Goal: Obtain resource: Obtain resource

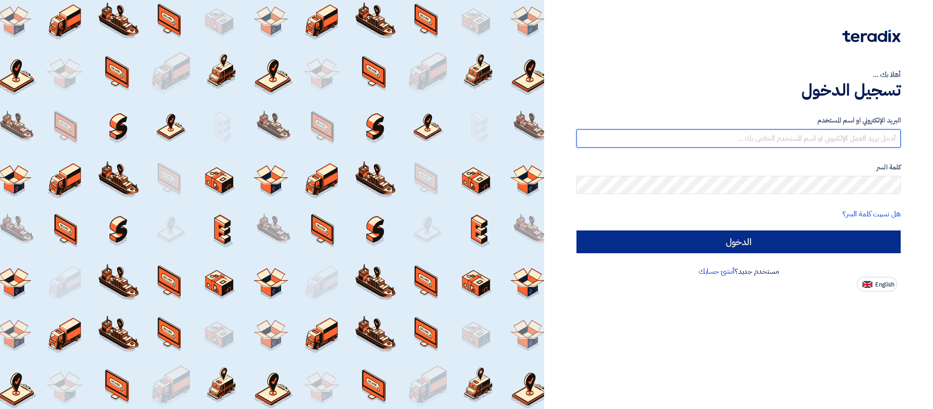
type input "[PERSON_NAME][EMAIL_ADDRESS][DOMAIN_NAME]"
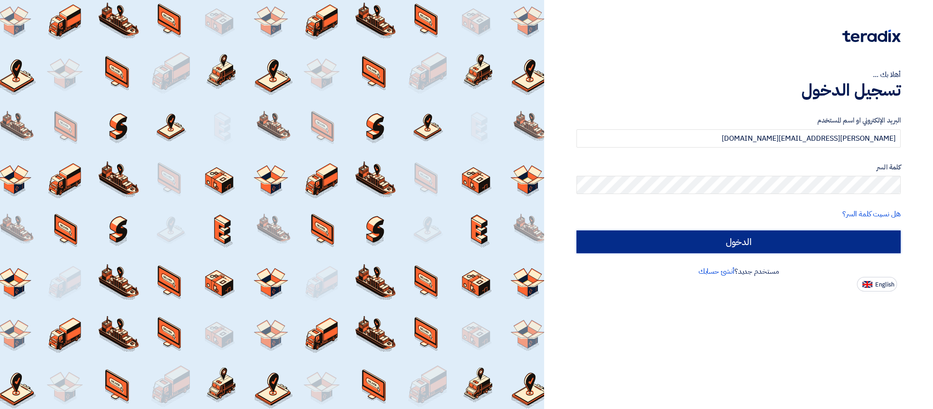
click at [674, 238] on input "الدخول" at bounding box center [738, 241] width 324 height 23
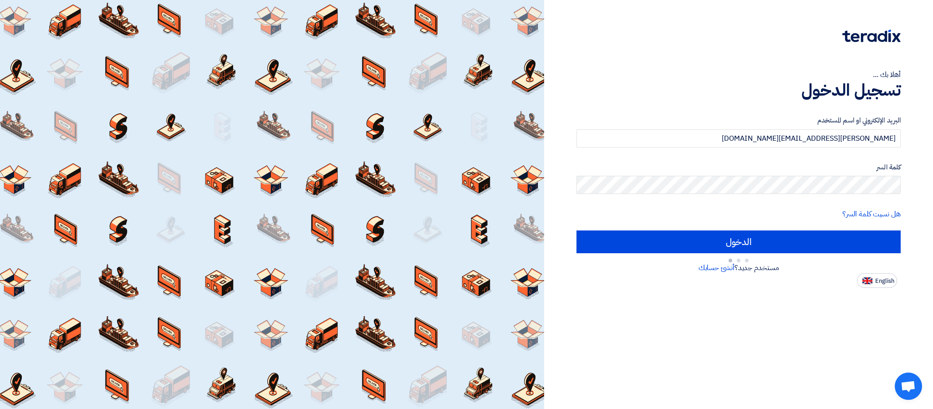
type input "Sign in"
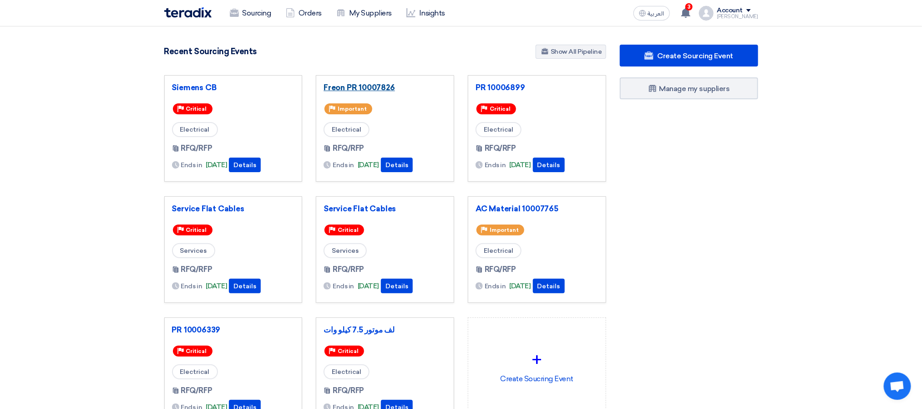
click at [374, 89] on link "Freon PR 10007826" at bounding box center [385, 87] width 123 height 9
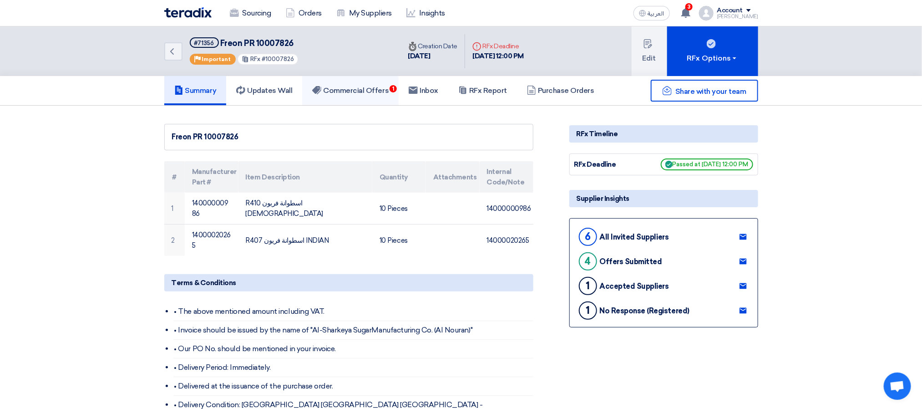
click at [379, 88] on h5 "Commercial Offers 1" at bounding box center [350, 90] width 76 height 9
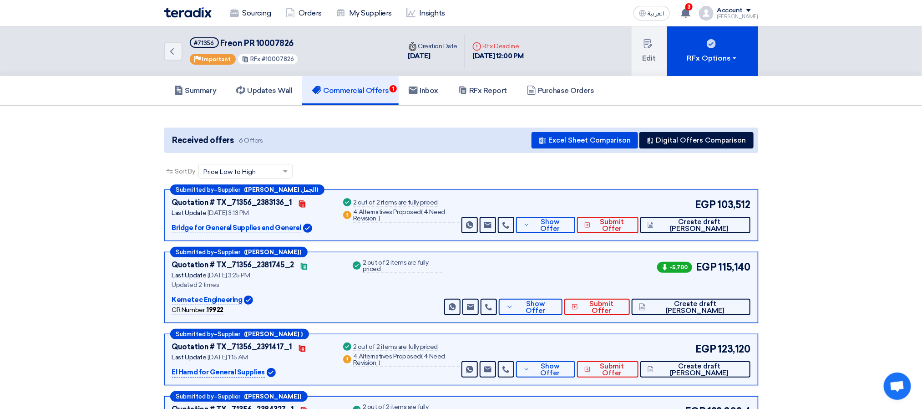
scroll to position [137, 0]
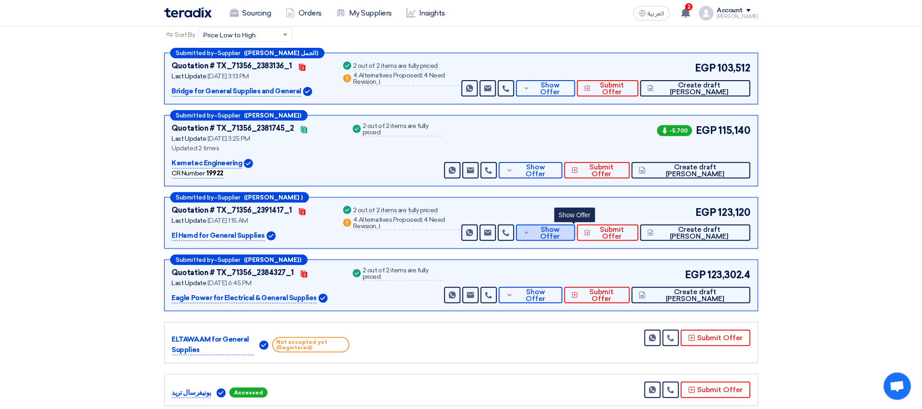
click at [568, 230] on span "Show Offer" at bounding box center [550, 233] width 36 height 14
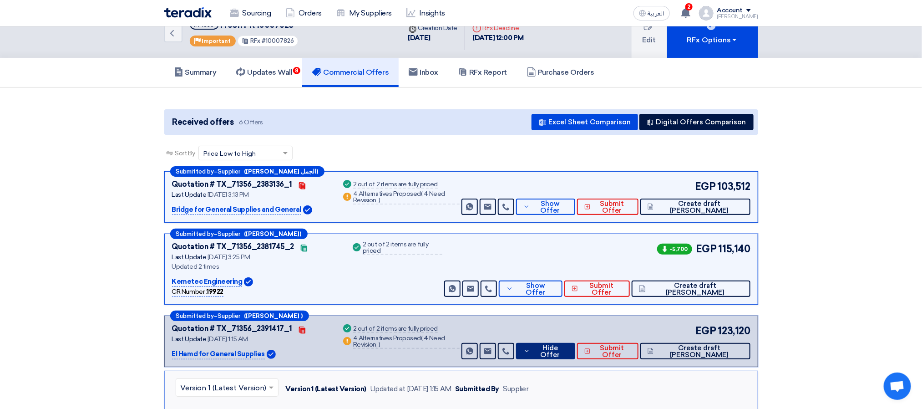
scroll to position [0, 0]
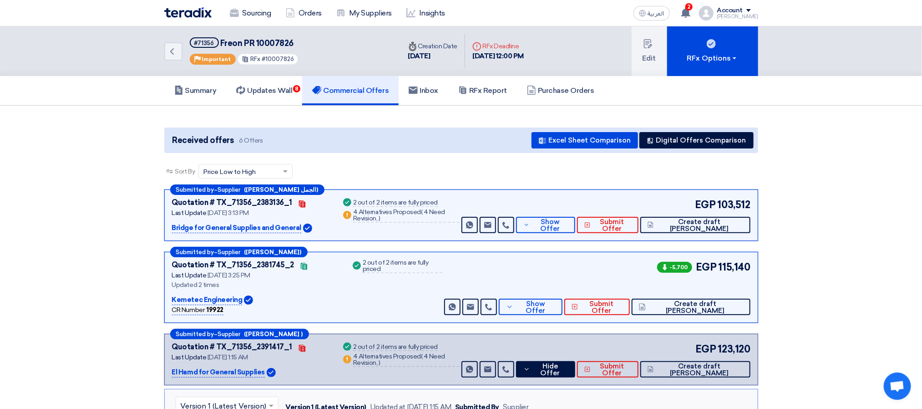
drag, startPoint x: 628, startPoint y: 168, endPoint x: 557, endPoint y: 126, distance: 82.4
click at [628, 168] on div "Sort By Sort by × Price Low to High ×" at bounding box center [461, 176] width 594 height 25
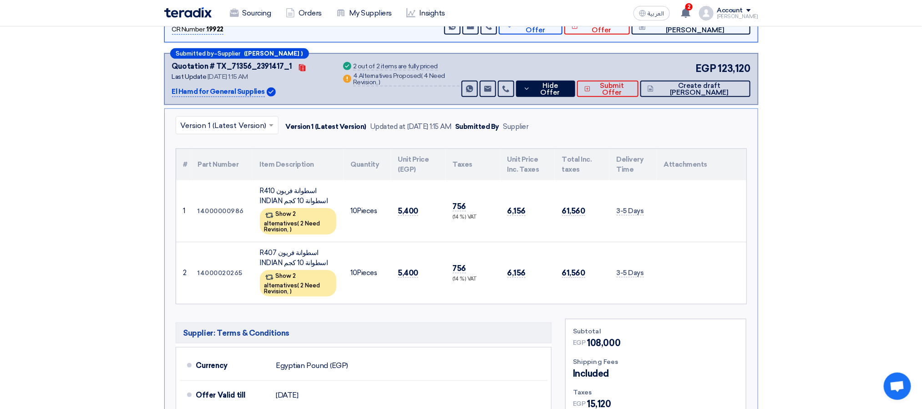
scroll to position [273, 0]
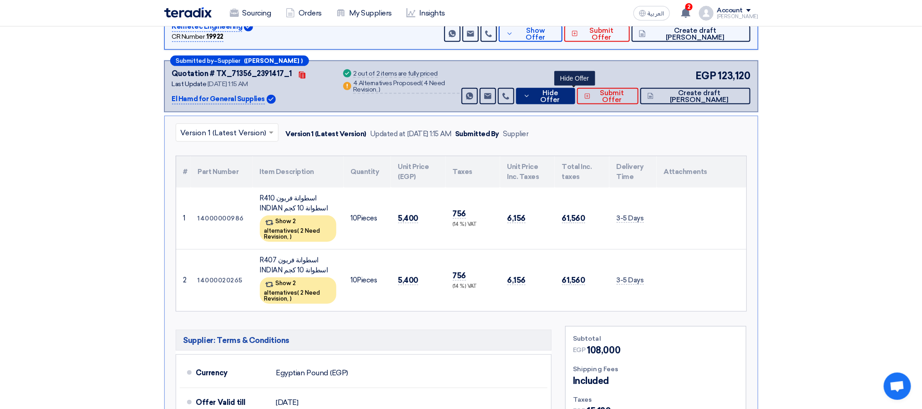
click at [568, 100] on span "Hide Offer" at bounding box center [551, 97] width 36 height 14
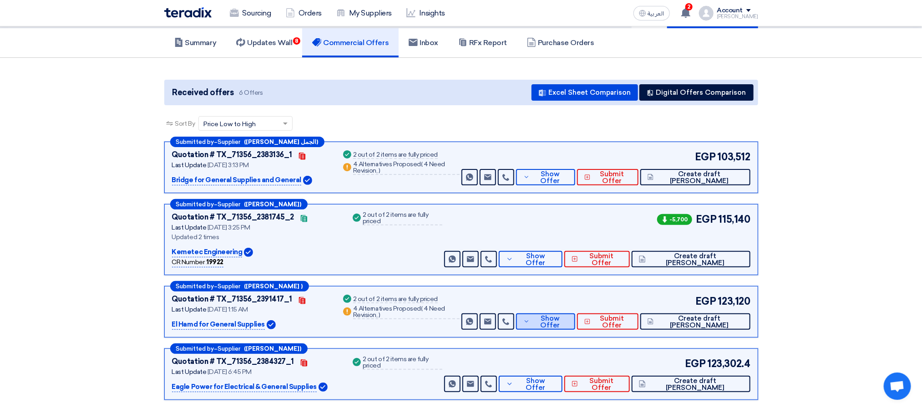
scroll to position [0, 0]
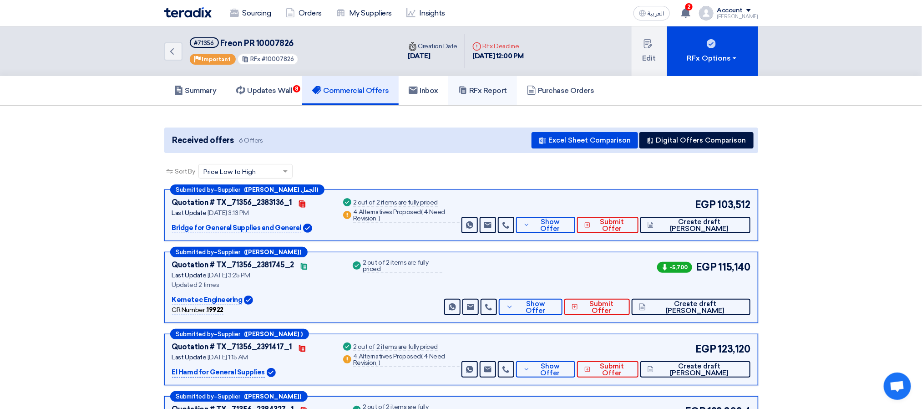
click at [490, 93] on h5 "RFx Report" at bounding box center [482, 90] width 49 height 9
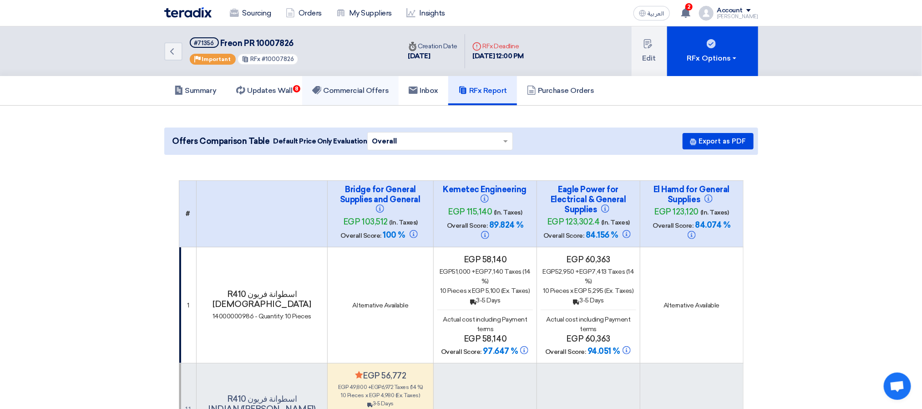
click at [321, 86] on use at bounding box center [316, 90] width 9 height 8
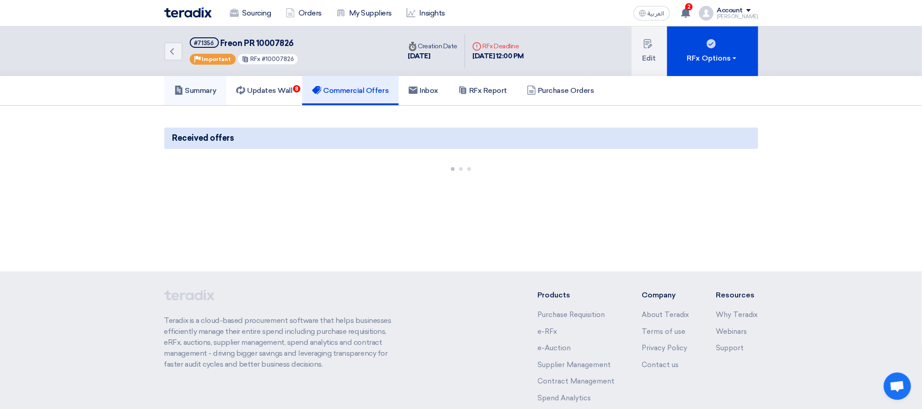
click at [209, 91] on h5 "Summary" at bounding box center [195, 90] width 42 height 9
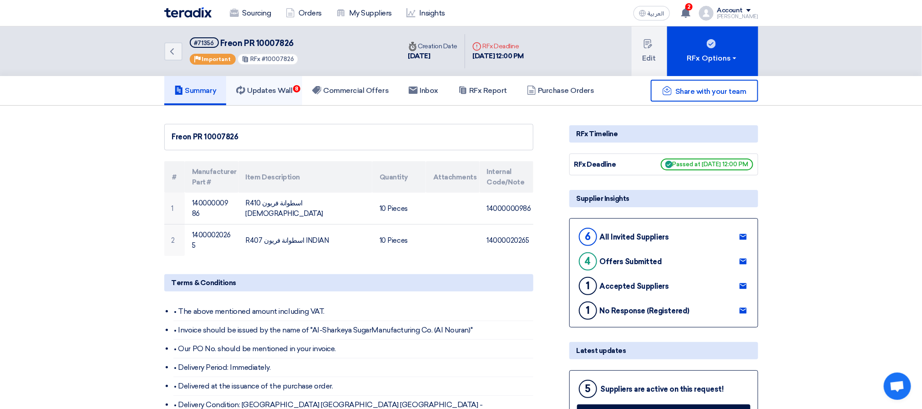
click at [295, 96] on link "Updates Wall 8" at bounding box center [264, 90] width 76 height 29
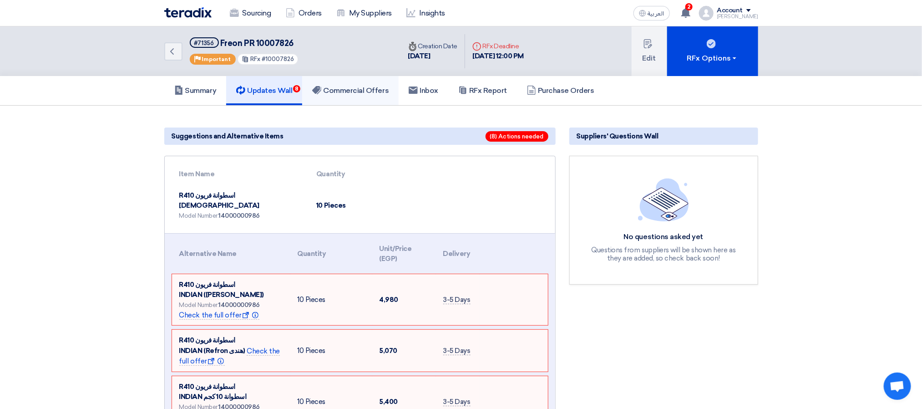
click at [345, 82] on link "Commercial Offers" at bounding box center [350, 90] width 96 height 29
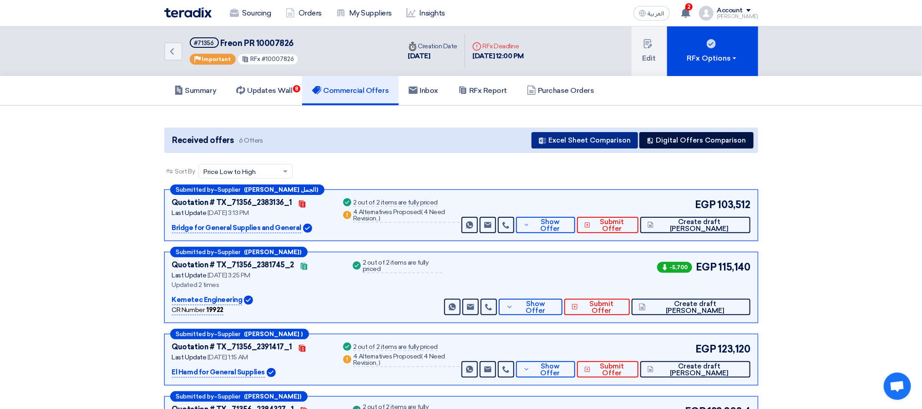
click at [580, 136] on button "Excel Sheet Comparison" at bounding box center [585, 140] width 107 height 16
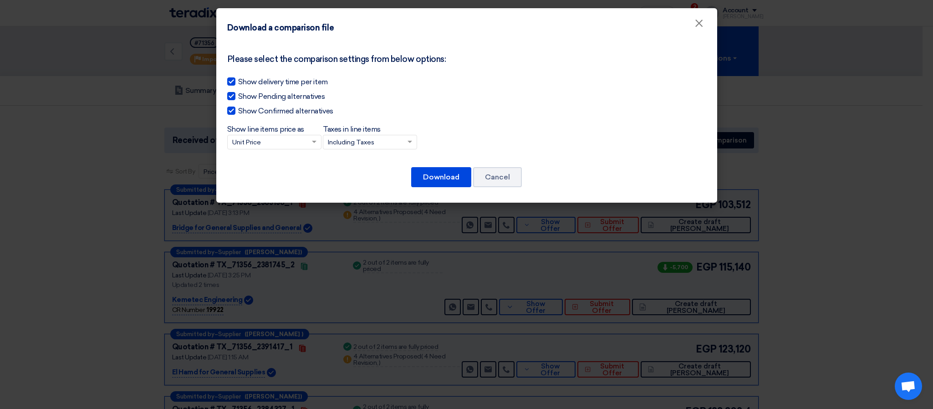
click at [350, 141] on input "Taxes in line items × Including Taxes" at bounding box center [365, 142] width 75 height 15
click at [357, 175] on span "Excluding Taxes" at bounding box center [352, 175] width 48 height 8
click at [357, 150] on input "Taxes in line items × Including Taxes Including Taxes Excluding Taxes" at bounding box center [365, 142] width 75 height 15
click at [441, 178] on button "Download" at bounding box center [441, 177] width 60 height 20
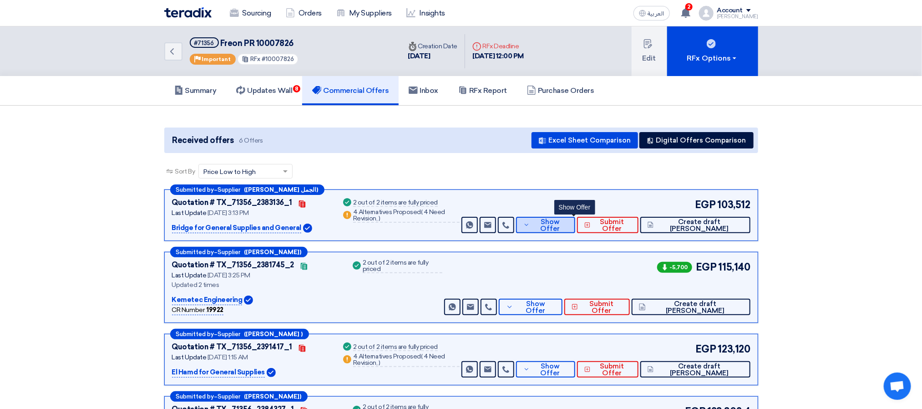
click at [575, 229] on button "Show Offer" at bounding box center [545, 225] width 59 height 16
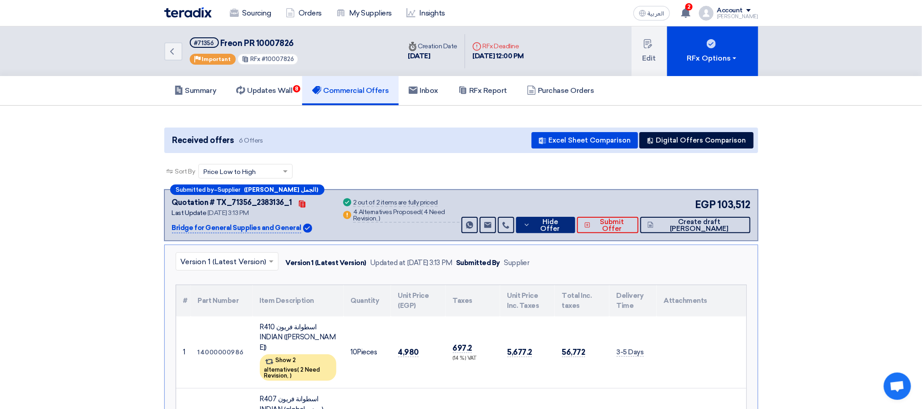
scroll to position [410, 0]
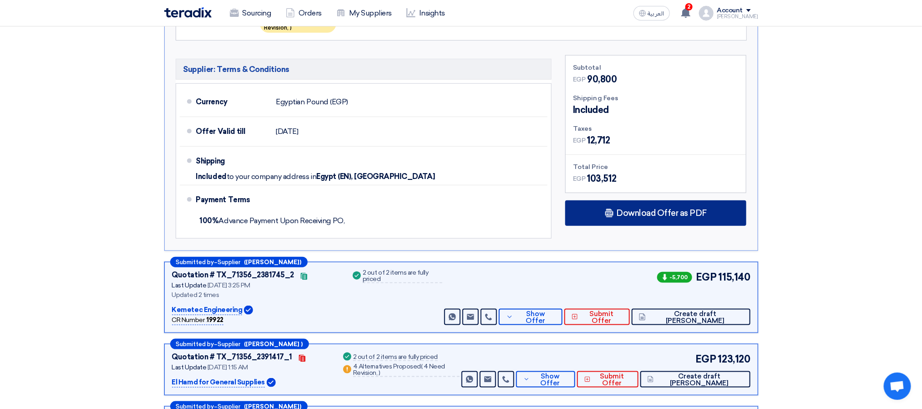
click at [612, 209] on use at bounding box center [609, 213] width 8 height 9
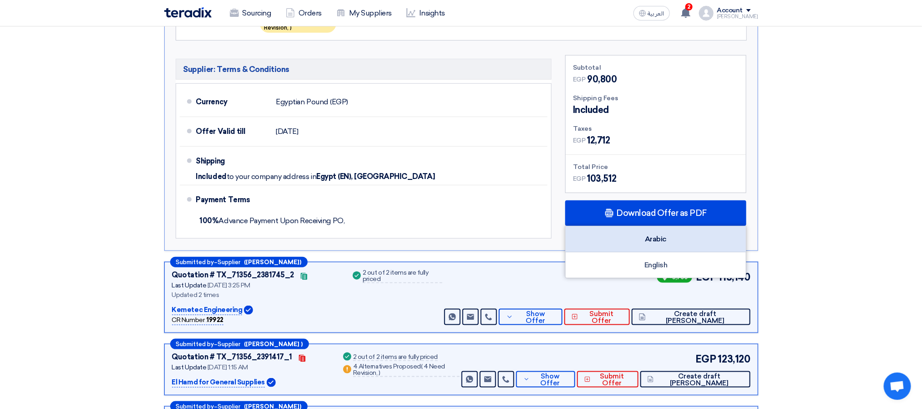
click at [655, 226] on div "Arabic" at bounding box center [656, 239] width 180 height 26
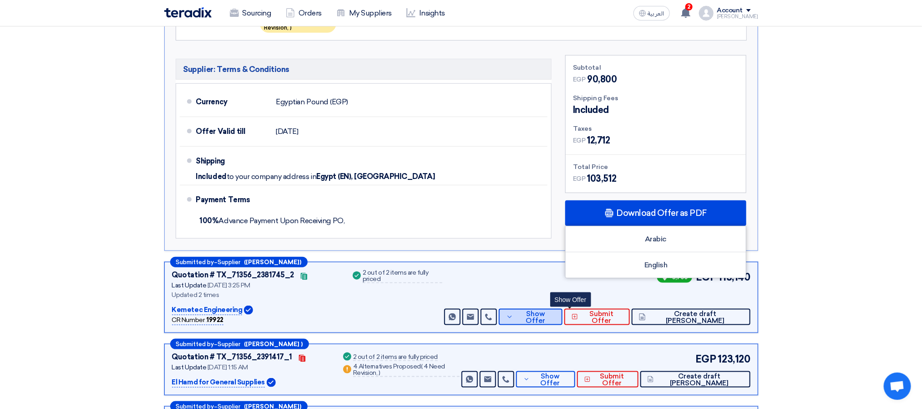
click at [562, 309] on button "Show Offer" at bounding box center [530, 317] width 63 height 16
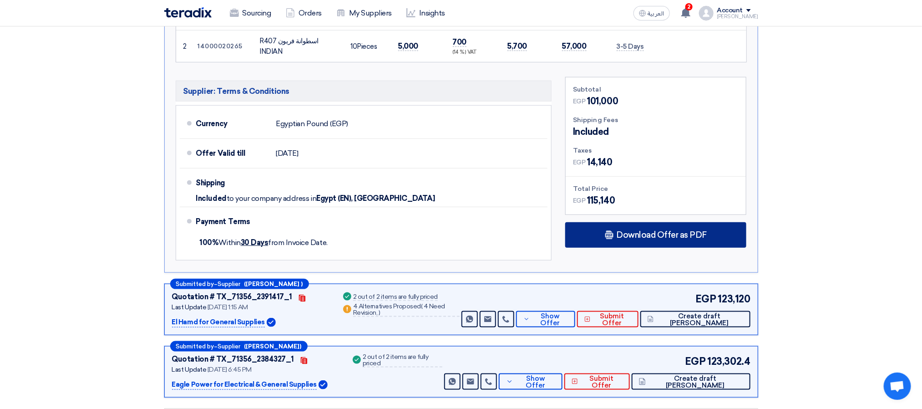
click at [618, 233] on div "Download Offer as PDF" at bounding box center [655, 234] width 181 height 25
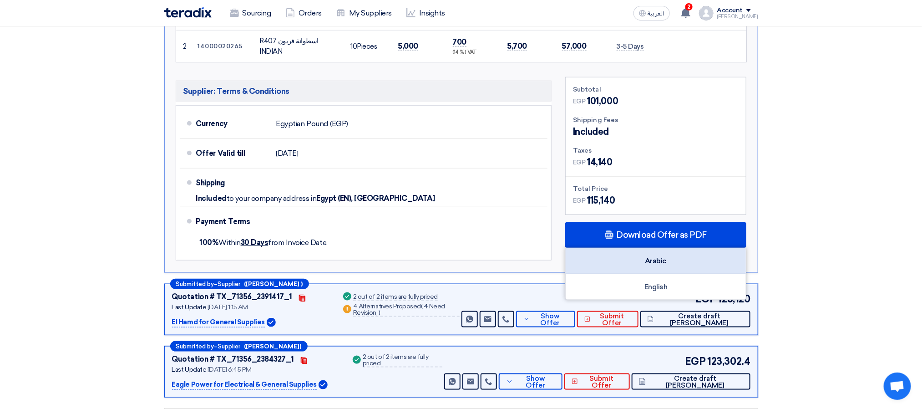
click at [630, 255] on div "Arabic" at bounding box center [656, 261] width 180 height 26
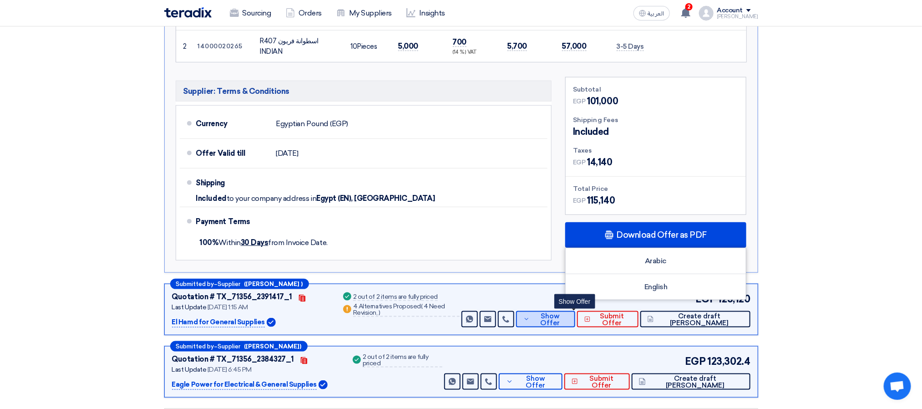
click at [566, 313] on span "Show Offer" at bounding box center [550, 320] width 36 height 14
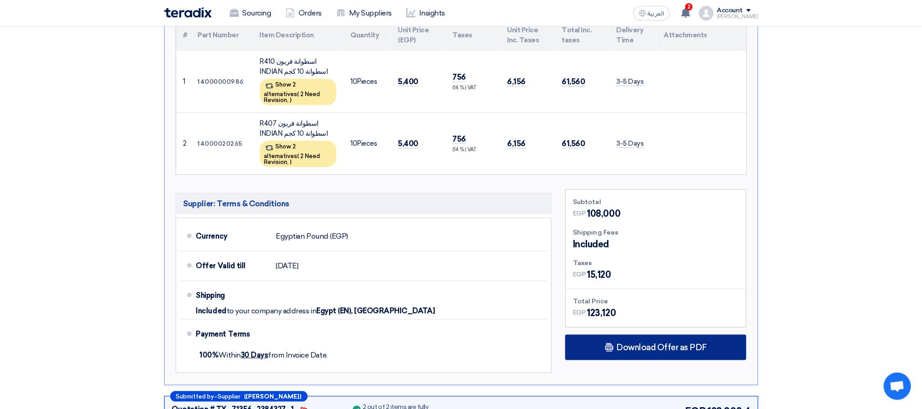
click at [599, 339] on div "Download Offer as PDF" at bounding box center [655, 347] width 181 height 25
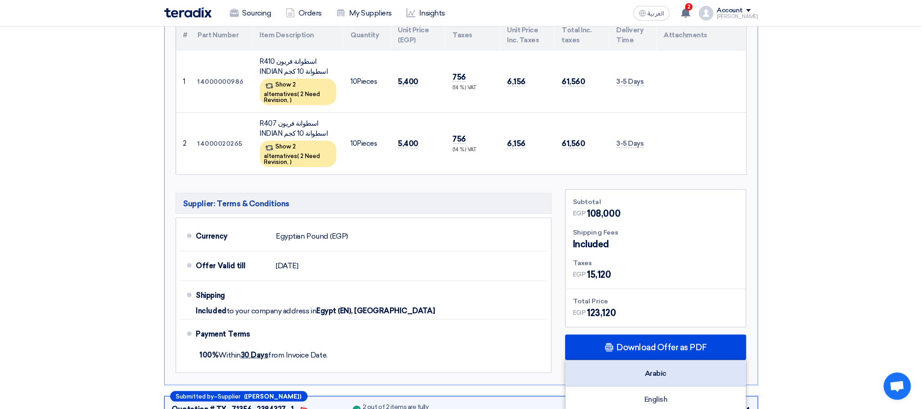
click at [610, 366] on div "Arabic" at bounding box center [656, 373] width 180 height 26
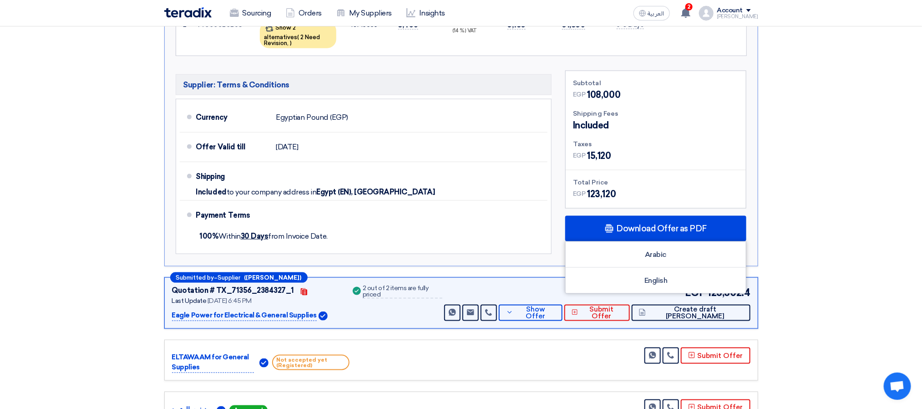
scroll to position [764, 0]
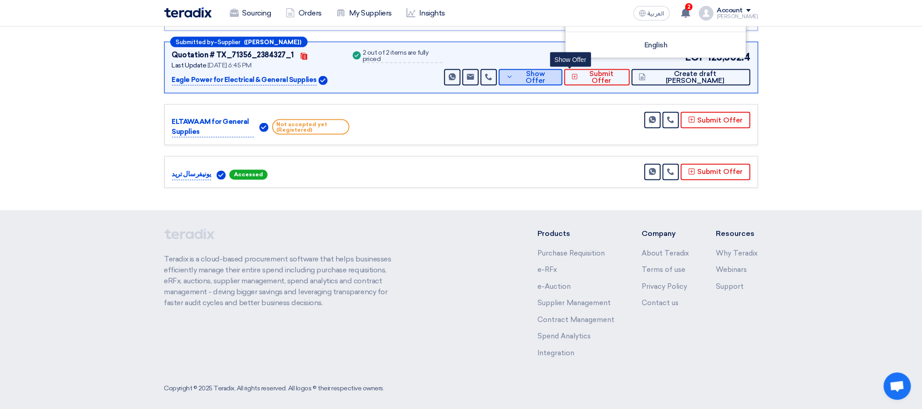
click at [555, 71] on span "Show Offer" at bounding box center [536, 78] width 40 height 14
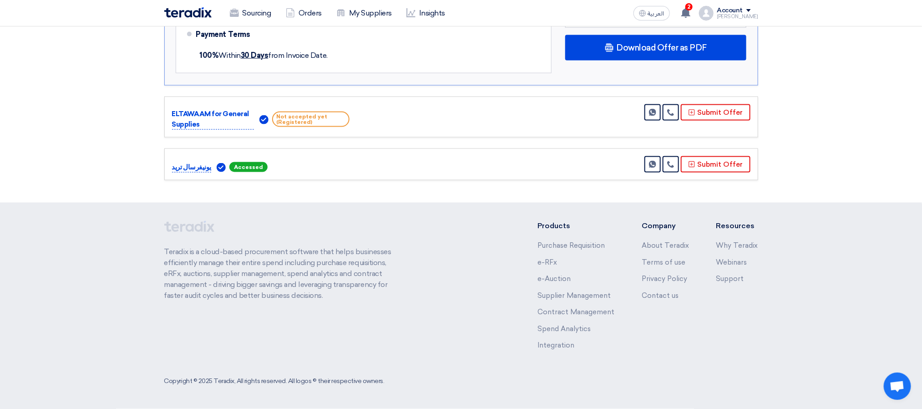
scroll to position [715, 0]
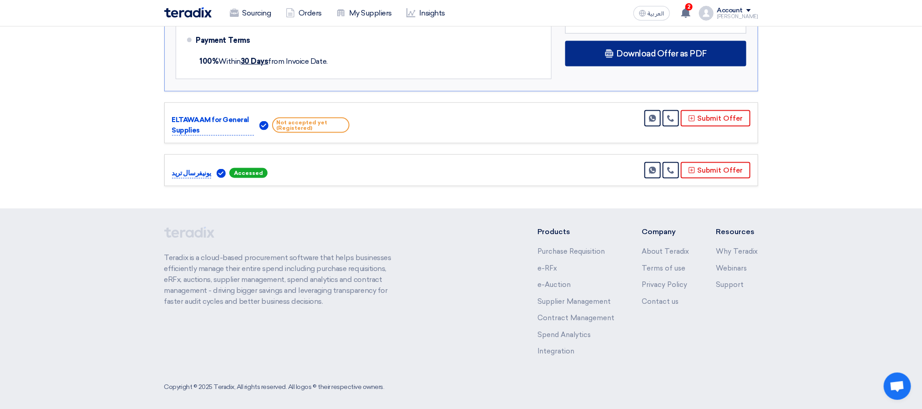
click at [634, 53] on div "Download Offer as PDF" at bounding box center [655, 53] width 181 height 25
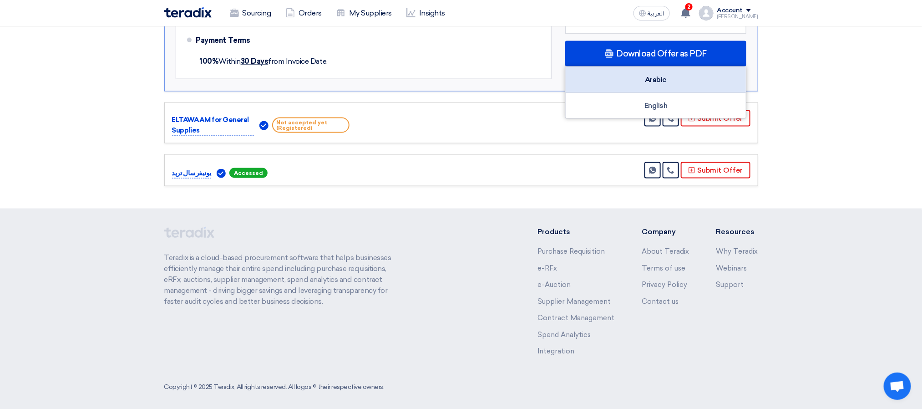
click at [646, 75] on div "Arabic" at bounding box center [656, 80] width 180 height 26
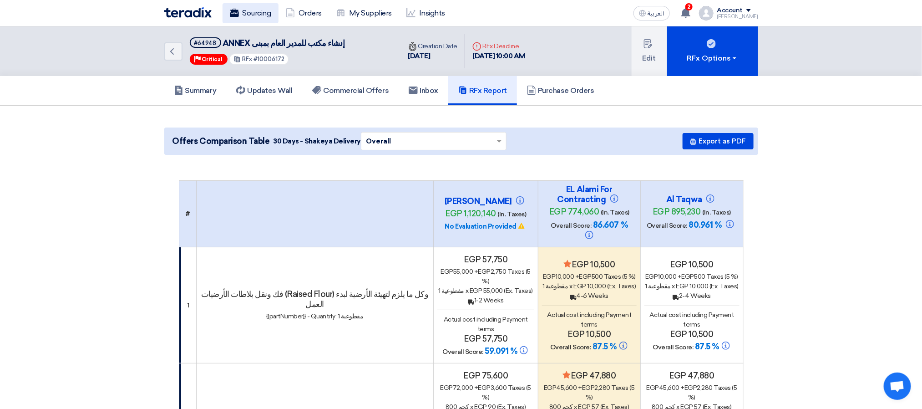
click at [250, 18] on link "Sourcing" at bounding box center [251, 13] width 56 height 20
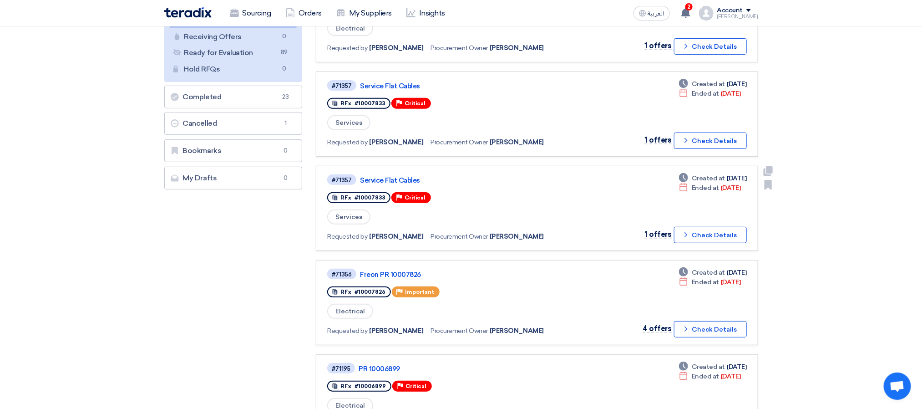
scroll to position [273, 0]
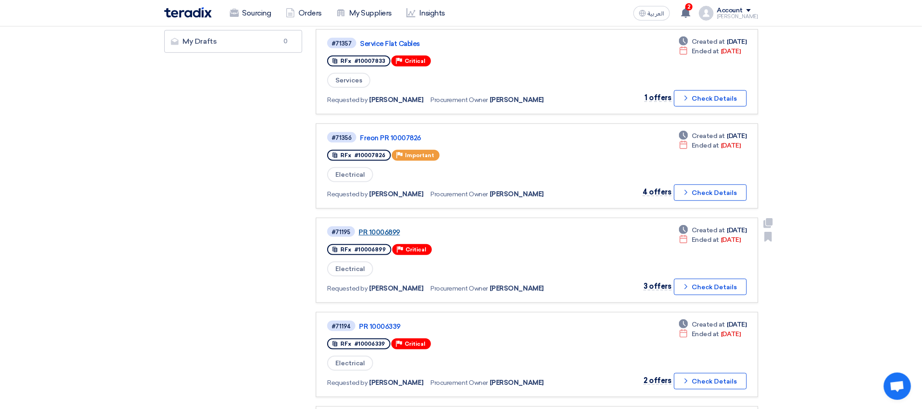
click at [378, 228] on link "PR 10006899" at bounding box center [473, 232] width 228 height 8
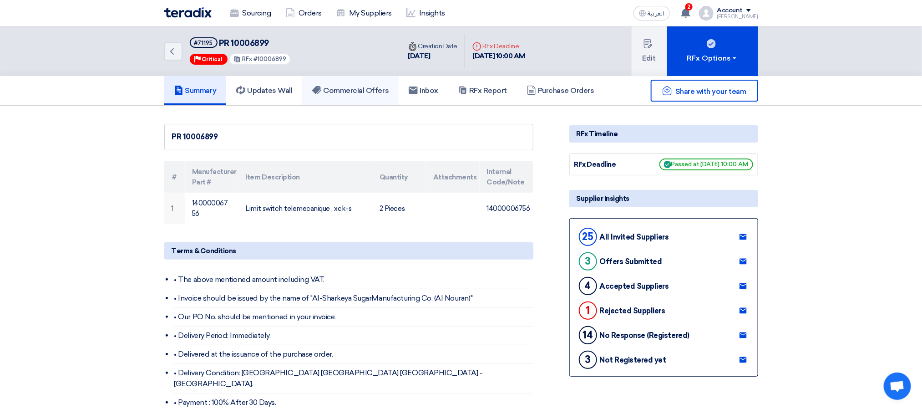
click at [364, 100] on link "Commercial Offers" at bounding box center [350, 90] width 96 height 29
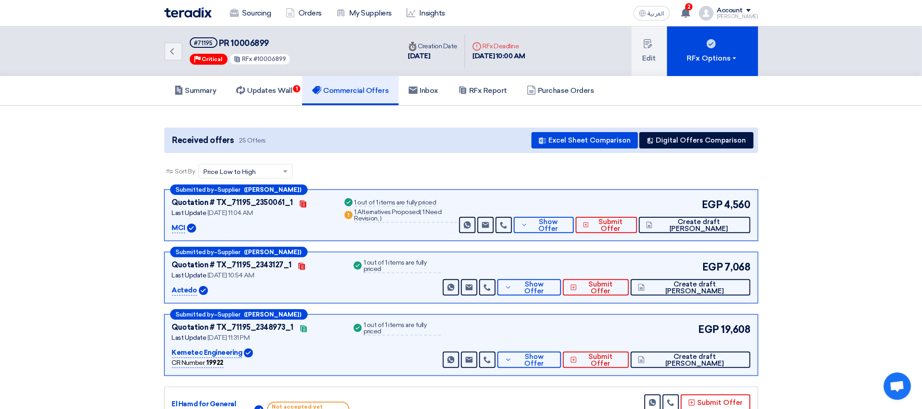
click at [602, 252] on div "Submitted by – Supplier ([PERSON_NAME]) Quotation # TX_71195_2343127_1 Contacts…" at bounding box center [461, 277] width 594 height 51
click at [431, 150] on div "Received offers 25 Offers Excel Sheet Comparison Digital Offers Comparison" at bounding box center [461, 139] width 594 height 25
click at [369, 151] on div "Received offers 25 Offers Excel Sheet Comparison Digital Offers Comparison" at bounding box center [461, 139] width 594 height 25
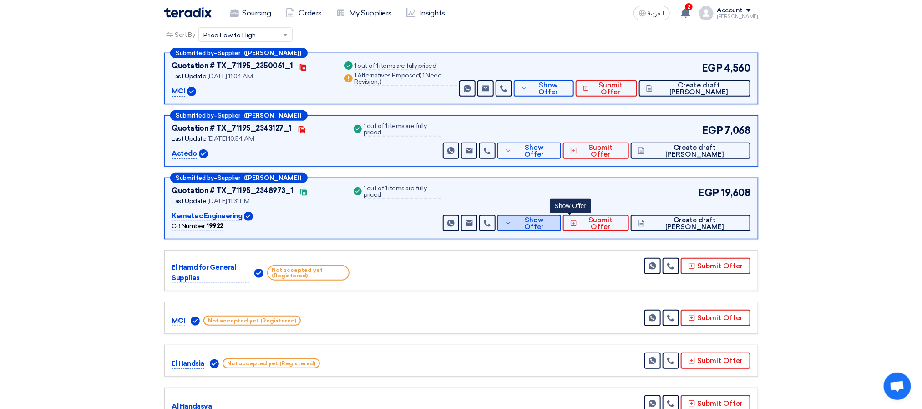
click at [554, 226] on span "Show Offer" at bounding box center [534, 224] width 40 height 14
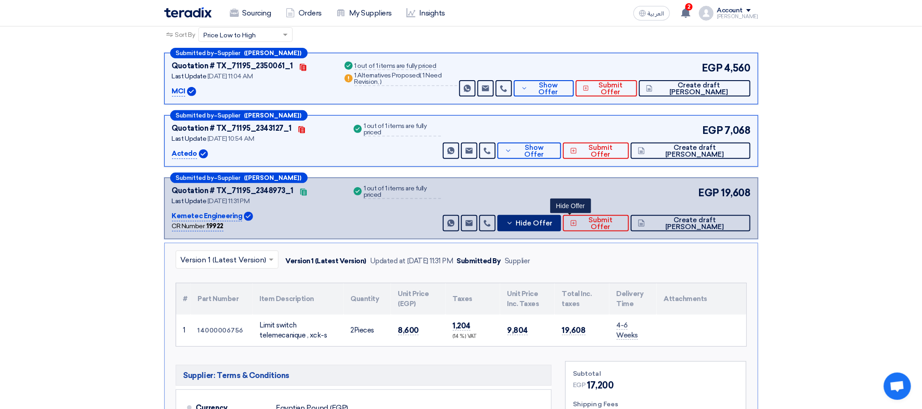
click at [553, 222] on span "Hide Offer" at bounding box center [534, 223] width 37 height 7
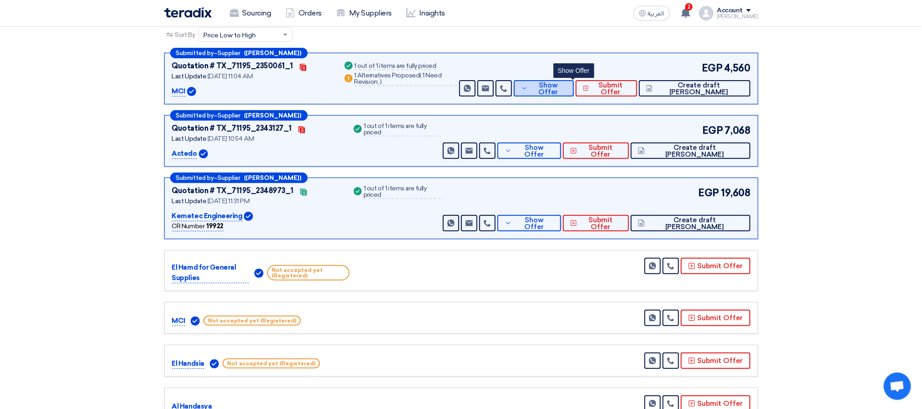
click at [567, 87] on span "Show Offer" at bounding box center [548, 89] width 36 height 14
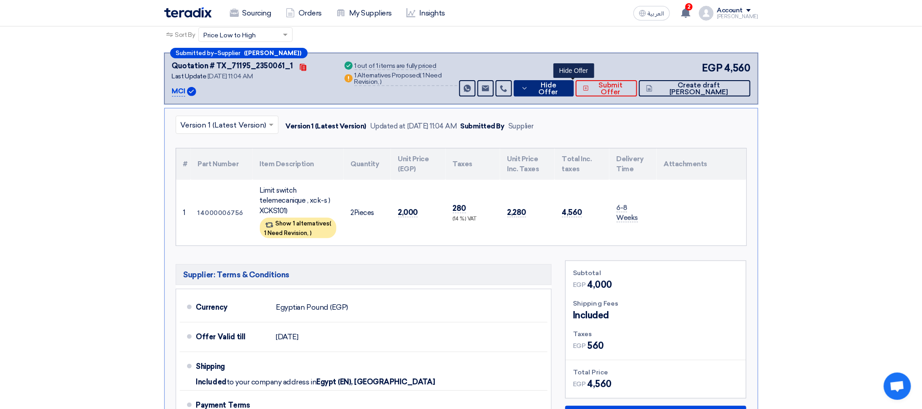
click at [567, 91] on span "Hide Offer" at bounding box center [549, 89] width 36 height 14
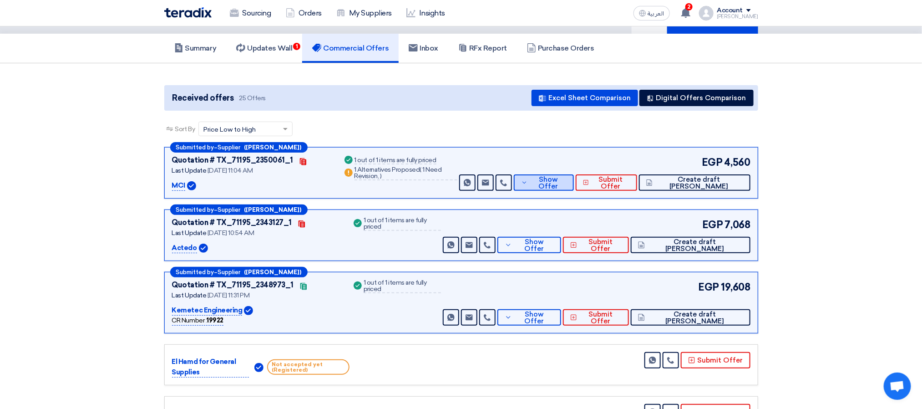
scroll to position [0, 0]
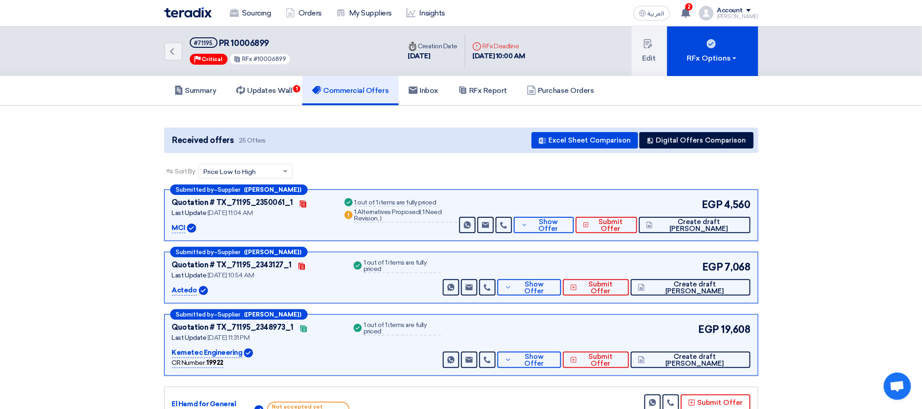
click at [528, 164] on div "Sort By Sort by × Price Low to High ×" at bounding box center [461, 176] width 594 height 25
click at [554, 285] on span "Show Offer" at bounding box center [534, 288] width 40 height 14
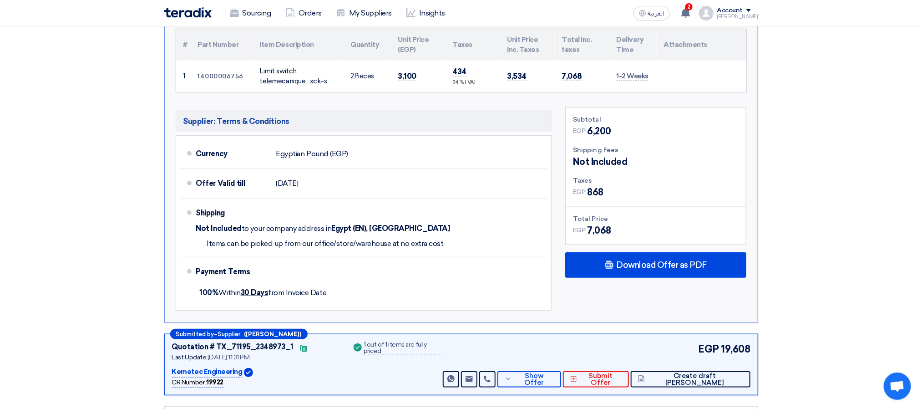
scroll to position [273, 0]
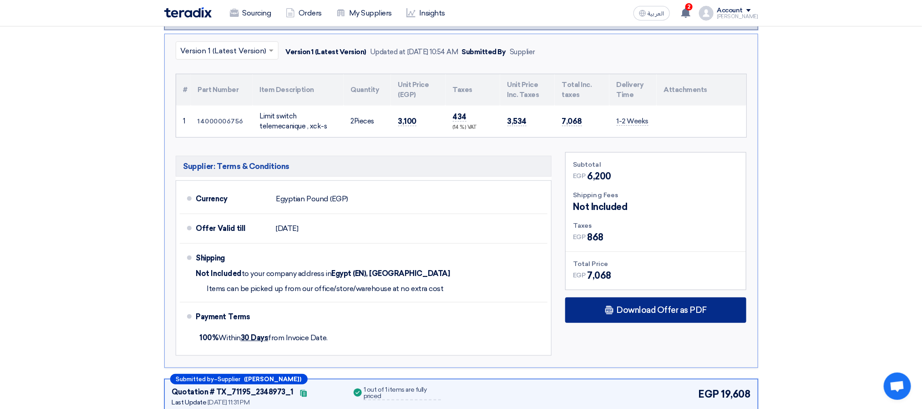
click at [605, 311] on div "Download Offer as PDF" at bounding box center [655, 309] width 181 height 25
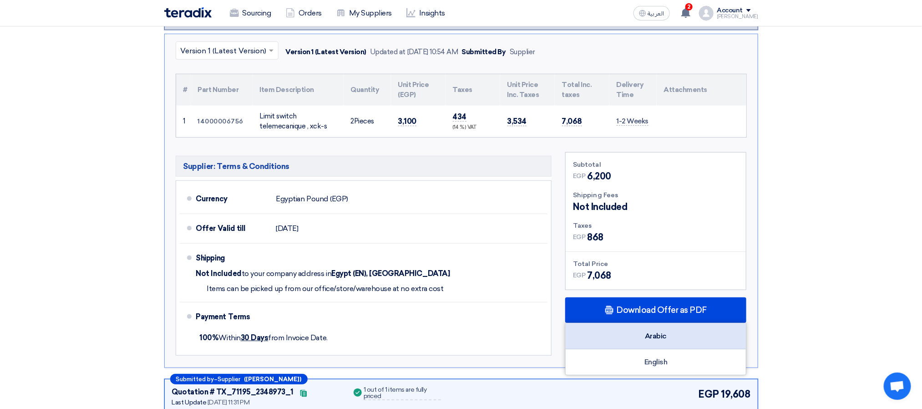
click at [650, 340] on div "Arabic" at bounding box center [656, 336] width 180 height 26
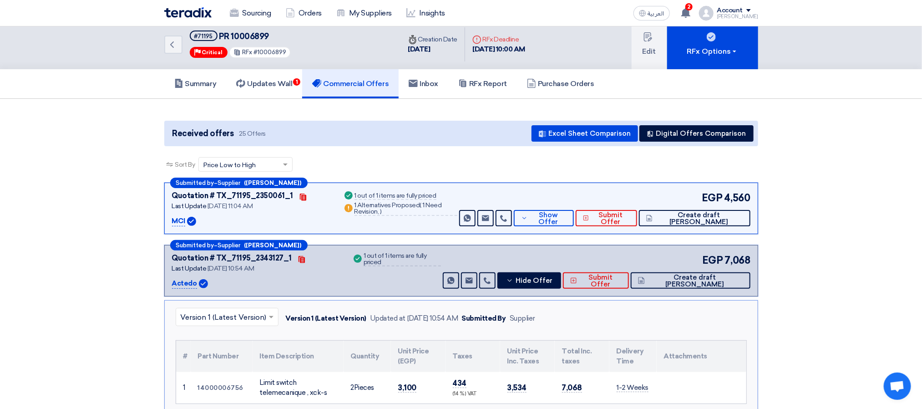
scroll to position [0, 0]
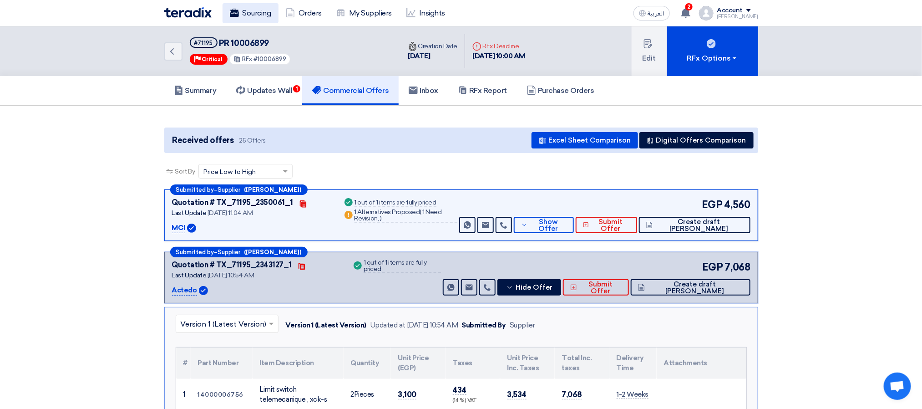
click at [239, 9] on link "Sourcing" at bounding box center [251, 13] width 56 height 20
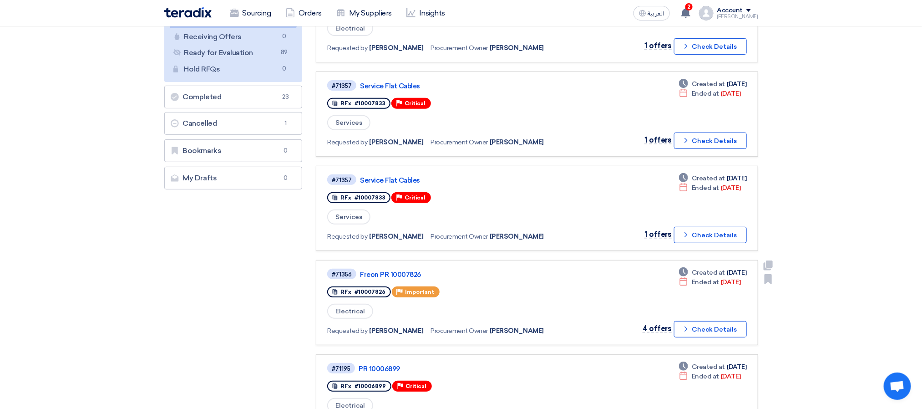
scroll to position [273, 0]
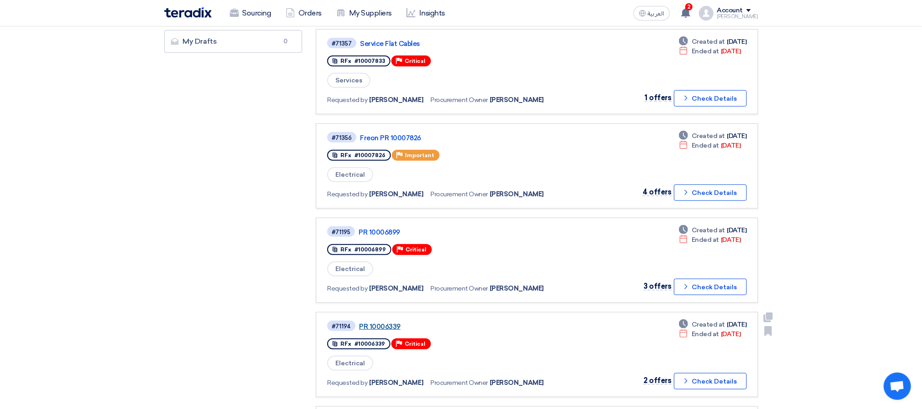
click at [385, 322] on link "PR 10006339" at bounding box center [473, 326] width 228 height 8
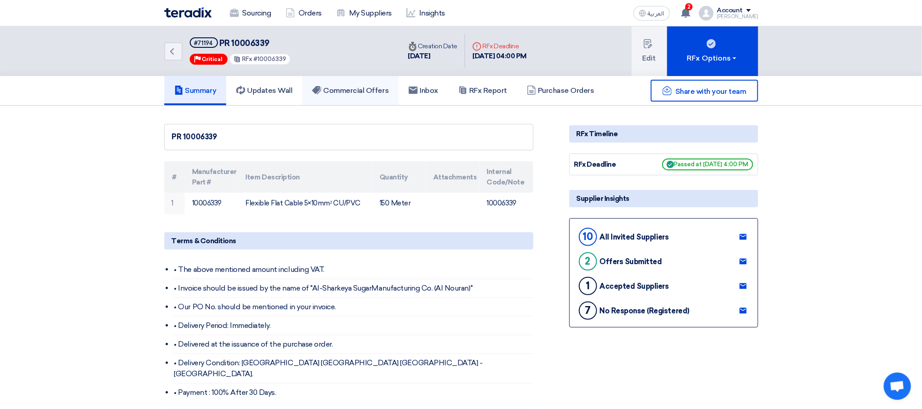
click at [354, 89] on h5 "Commercial Offers" at bounding box center [350, 90] width 76 height 9
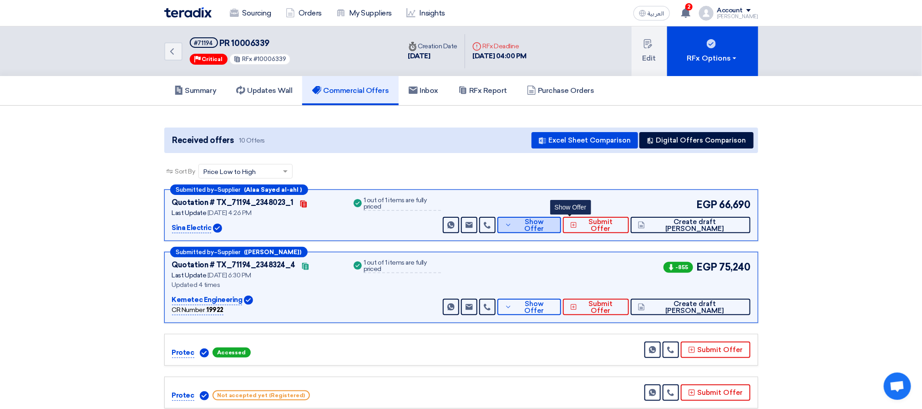
click at [554, 227] on span "Show Offer" at bounding box center [534, 225] width 40 height 14
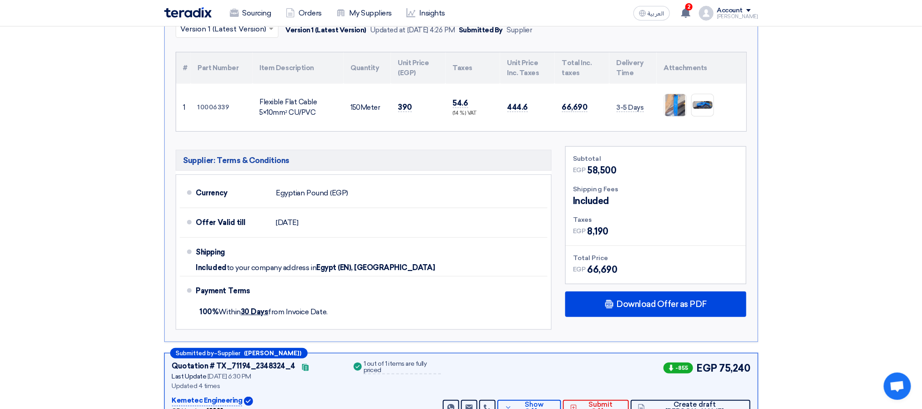
scroll to position [410, 0]
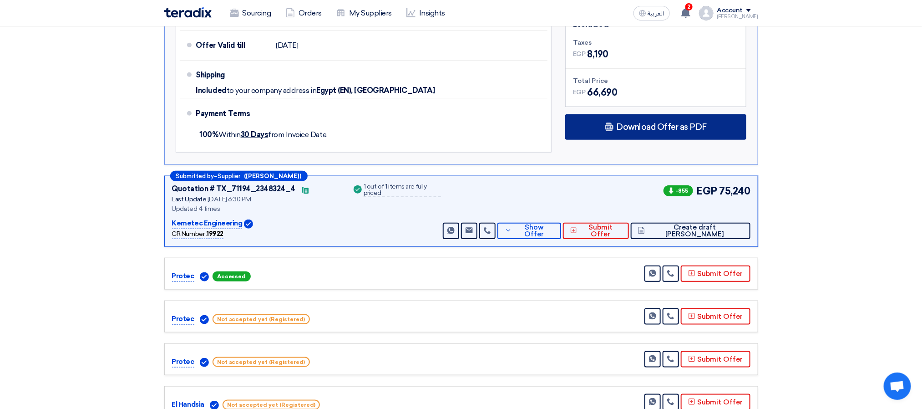
click at [604, 128] on div "Download Offer as PDF" at bounding box center [655, 126] width 181 height 25
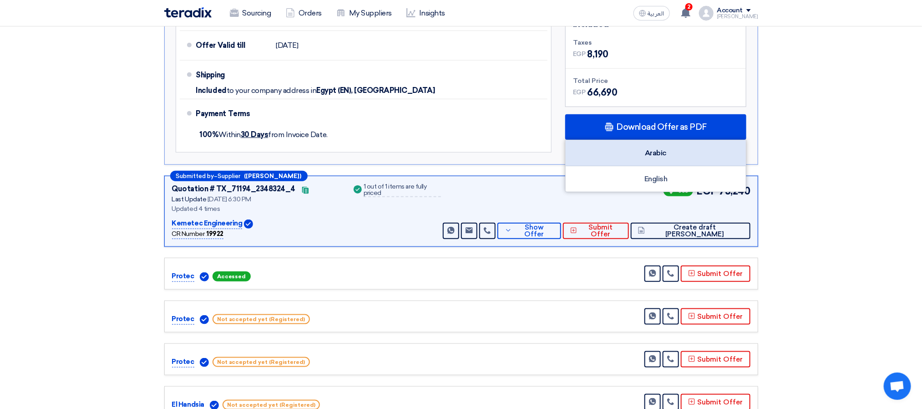
click at [644, 153] on div "Arabic" at bounding box center [656, 153] width 180 height 26
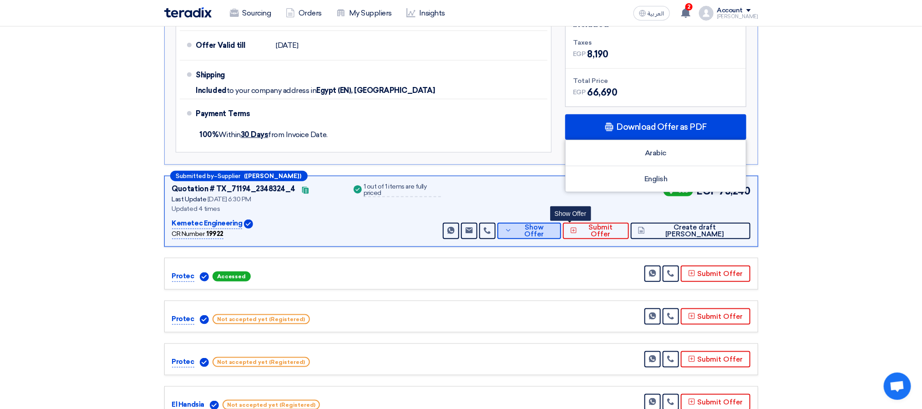
click at [554, 233] on span "Show Offer" at bounding box center [534, 231] width 40 height 14
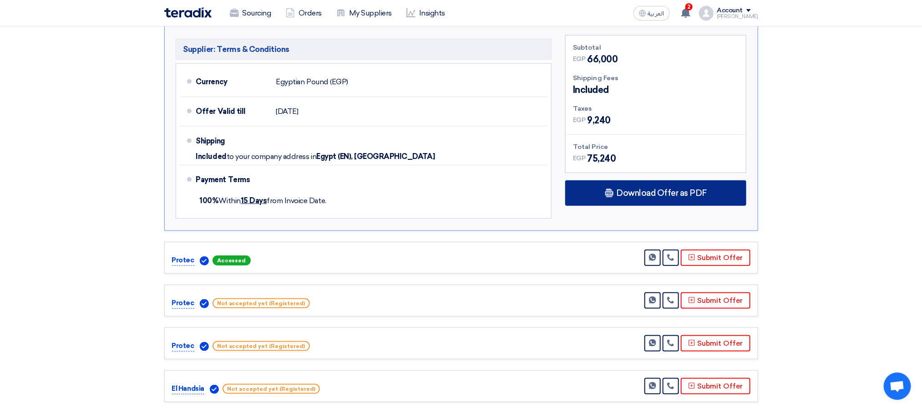
click at [634, 190] on span "Download Offer as PDF" at bounding box center [661, 193] width 91 height 8
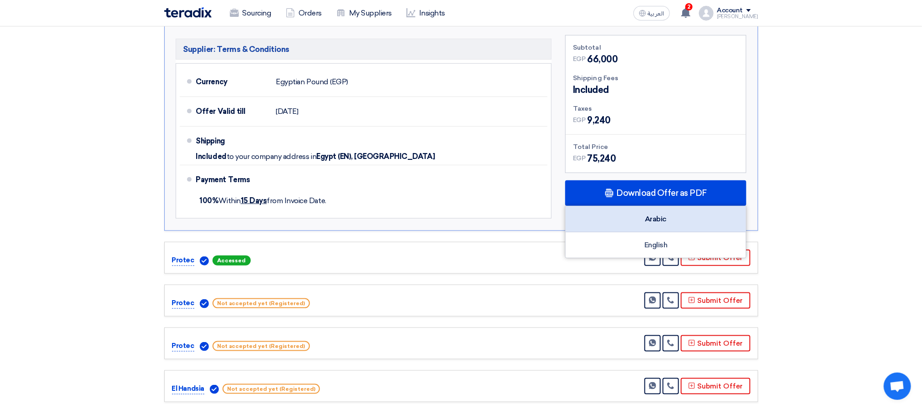
click at [643, 214] on div "Arabic" at bounding box center [656, 219] width 180 height 26
